Goal: Information Seeking & Learning: Learn about a topic

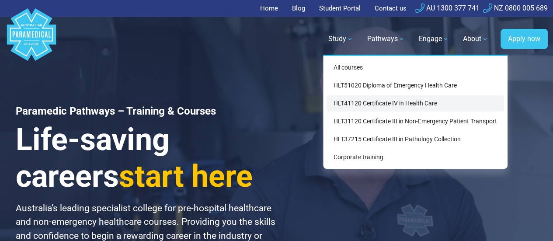
click at [353, 104] on link "HLT41120 Certificate IV in Health Care" at bounding box center [416, 103] width 178 height 16
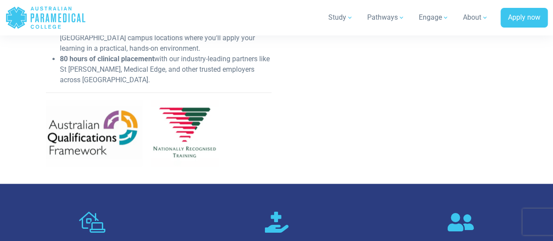
scroll to position [371, 0]
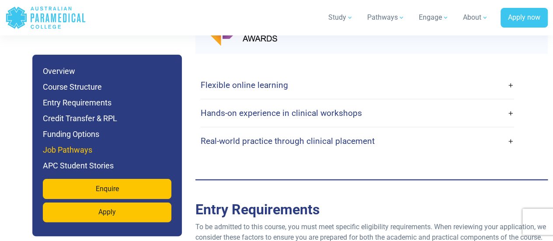
click at [116, 154] on h6 "Job Pathways" at bounding box center [107, 150] width 129 height 12
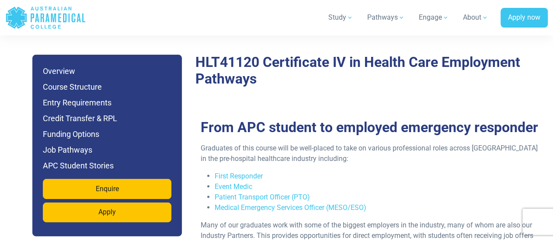
scroll to position [2379, 0]
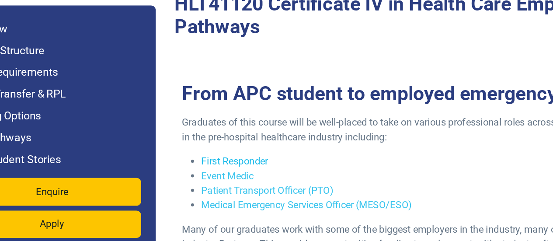
click at [237, 166] on link "First Responder" at bounding box center [239, 167] width 48 height 8
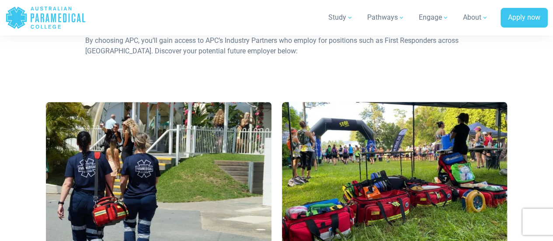
scroll to position [569, 0]
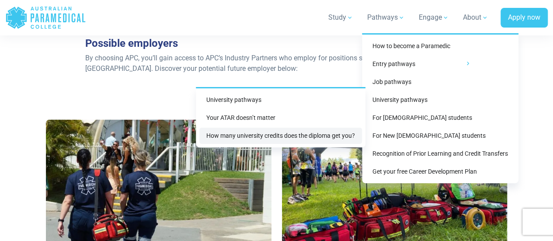
click at [291, 141] on link "How many university credits does the diploma get you?" at bounding box center [280, 136] width 163 height 16
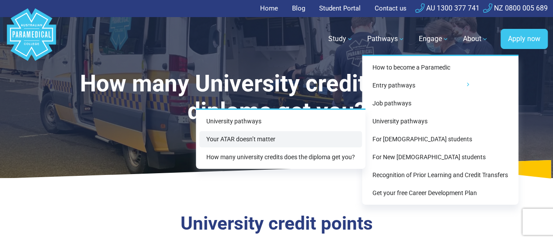
click at [315, 140] on link "Your ATAR doesn’t matter" at bounding box center [280, 139] width 163 height 16
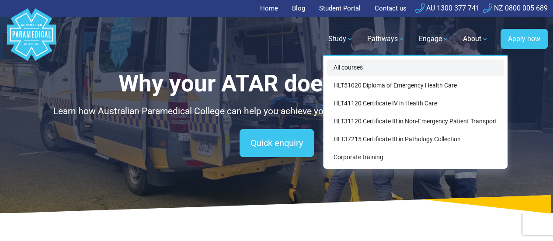
click at [346, 67] on link "All courses" at bounding box center [416, 67] width 178 height 16
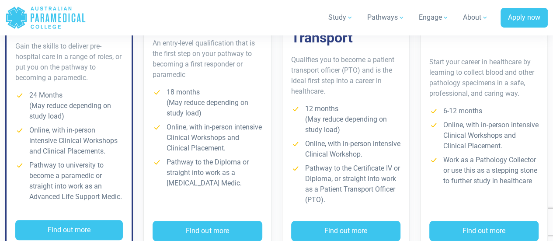
scroll to position [342, 0]
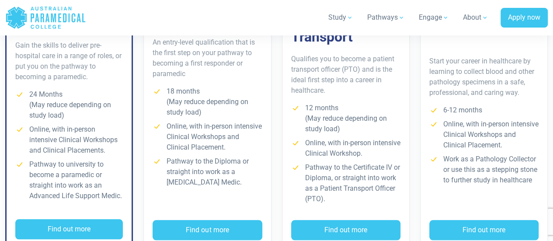
click at [187, 168] on li "Pathway to the Diploma or straight into work as a [MEDICAL_DATA] Medic." at bounding box center [207, 171] width 109 height 31
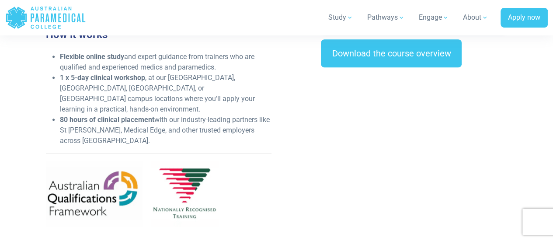
scroll to position [365, 0]
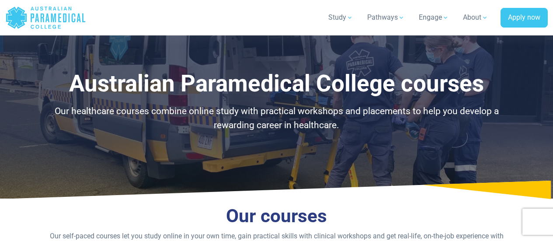
scroll to position [342, 0]
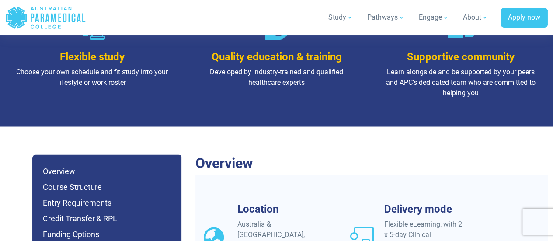
scroll to position [847, 0]
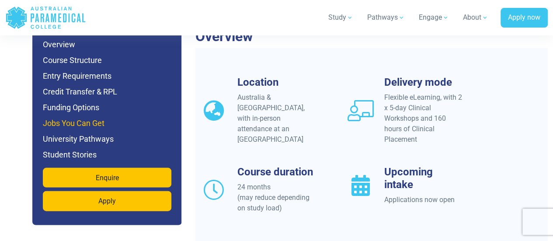
click at [91, 117] on h6 "Jobs You Can Get" at bounding box center [107, 123] width 129 height 12
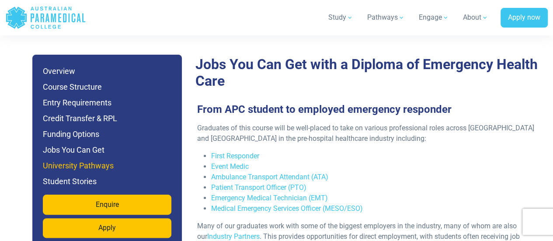
click at [89, 162] on h6 "University Pathways" at bounding box center [107, 166] width 129 height 12
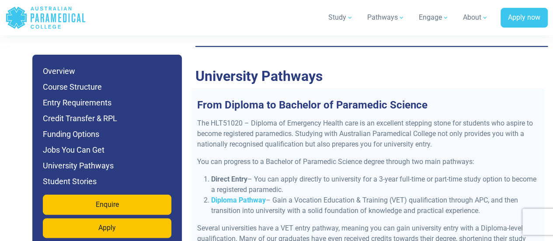
scroll to position [3650, 0]
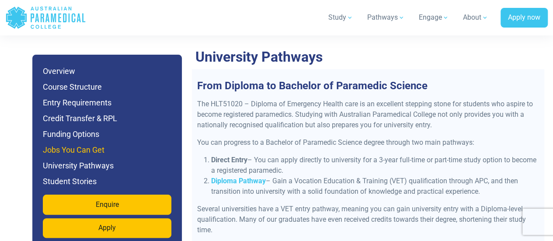
click at [110, 151] on h6 "Jobs You Can Get" at bounding box center [107, 150] width 129 height 12
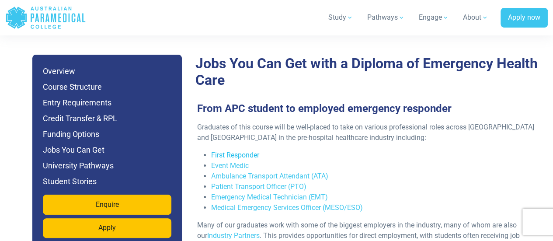
scroll to position [2995, 0]
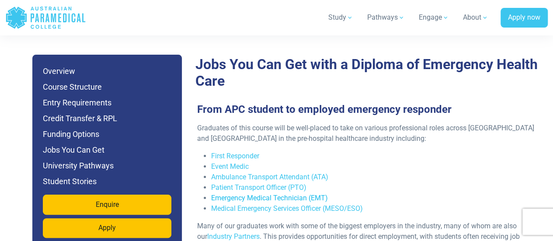
click at [246, 194] on link "Emergency Medical Technician (EMT)" at bounding box center [269, 198] width 117 height 8
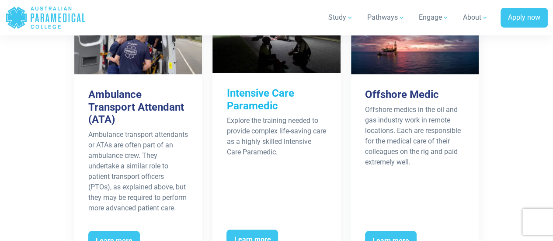
scroll to position [1517, 0]
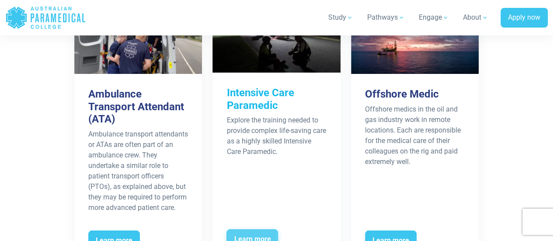
click at [257, 229] on span "Learn more" at bounding box center [253, 239] width 52 height 20
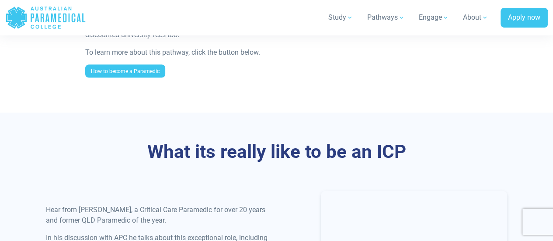
scroll to position [881, 0]
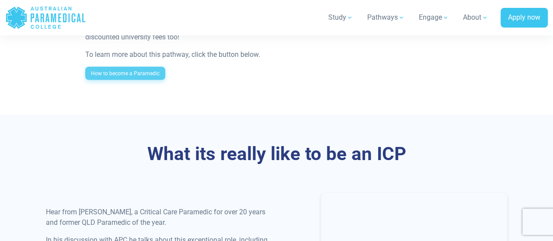
click at [139, 75] on link "How to become a Paramedic" at bounding box center [125, 73] width 80 height 13
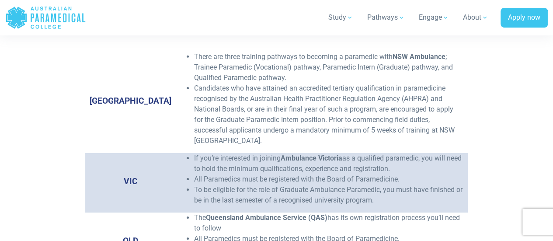
scroll to position [1350, 0]
